Goal: Information Seeking & Learning: Learn about a topic

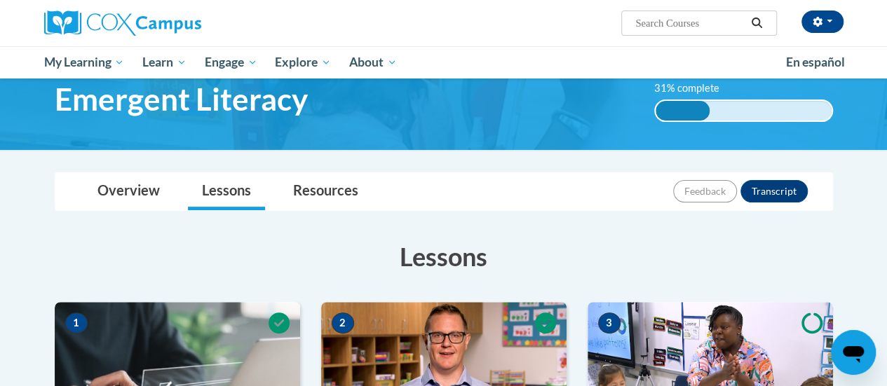
click at [171, 328] on img at bounding box center [177, 372] width 245 height 140
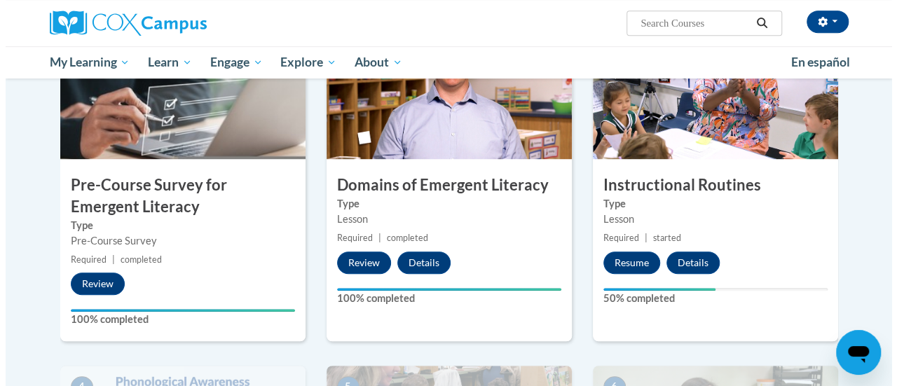
scroll to position [350, 0]
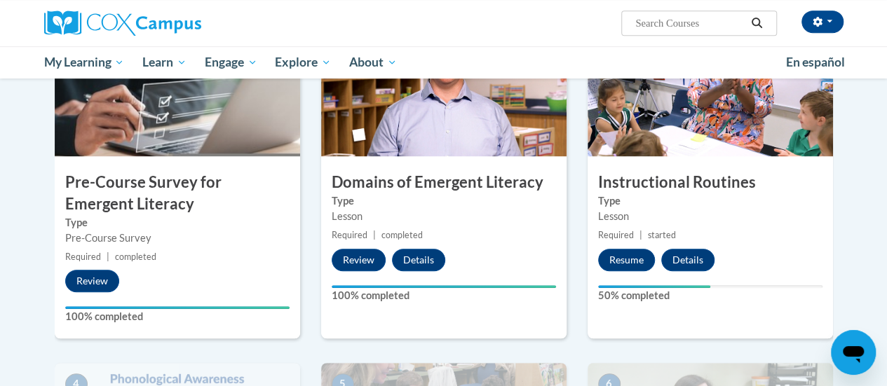
click at [625, 259] on button "Resume" at bounding box center [626, 260] width 57 height 22
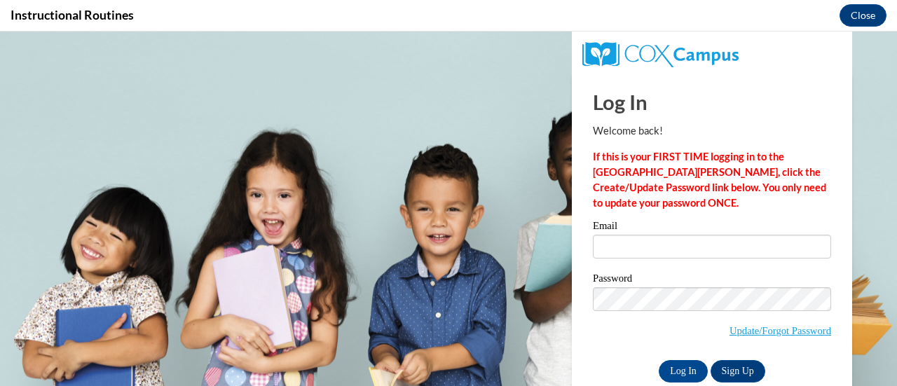
scroll to position [0, 0]
click at [610, 252] on input "Email" at bounding box center [712, 247] width 238 height 24
type input "e050597@muscogee.k12.ga.us"
click at [677, 361] on input "Log In" at bounding box center [683, 371] width 49 height 22
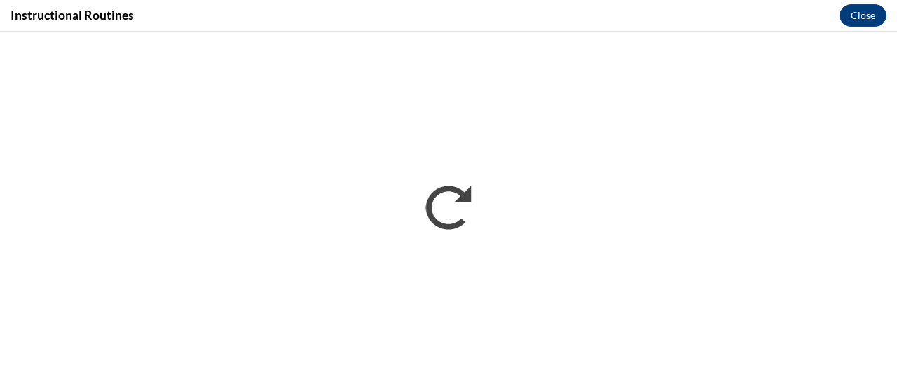
click at [327, 15] on div "Instructional Routines Close" at bounding box center [448, 16] width 897 height 32
click at [318, 20] on div "Instructional Routines Close" at bounding box center [448, 16] width 897 height 32
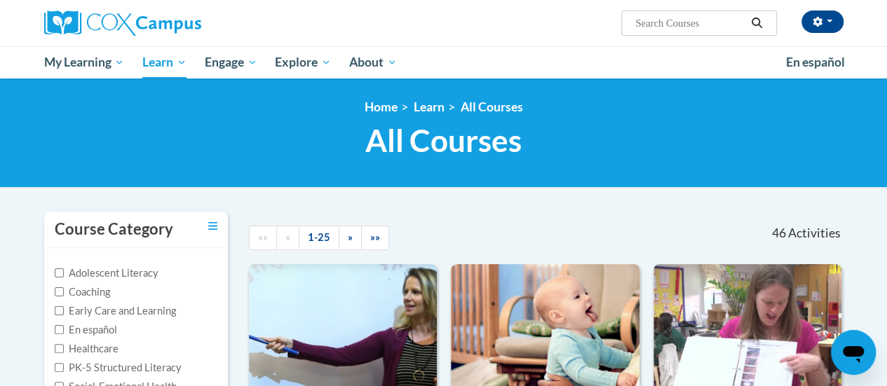
click at [611, 151] on h1 "All Courses All Courses" at bounding box center [443, 140] width 799 height 37
click at [0, 0] on link "My Course Progress" at bounding box center [0, 0] width 0 height 0
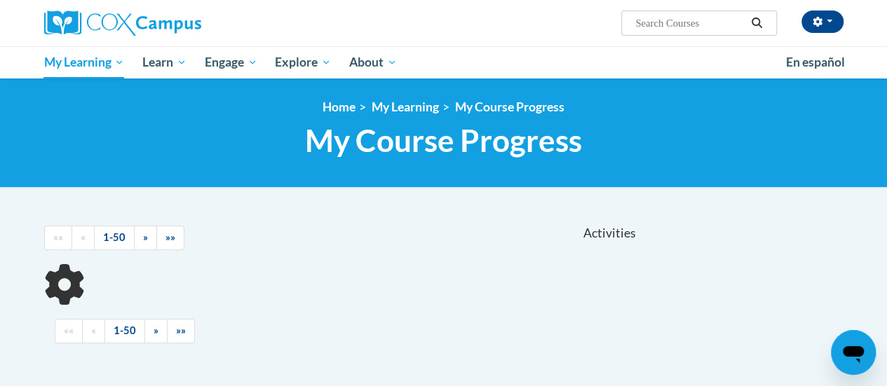
click at [235, 303] on div at bounding box center [341, 284] width 594 height 41
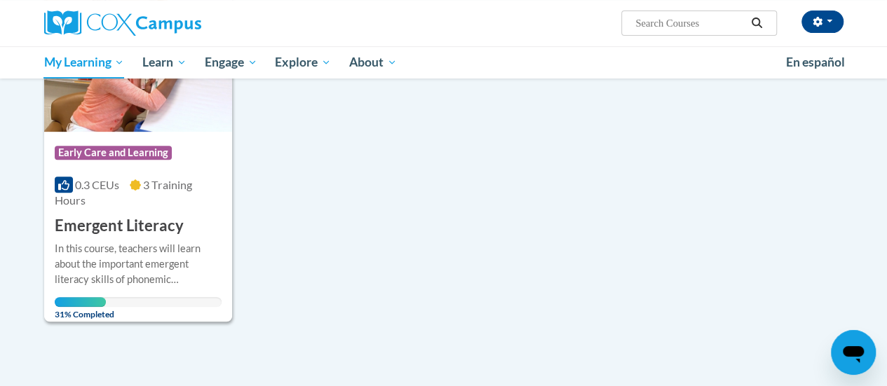
scroll to position [267, 0]
